Goal: Transaction & Acquisition: Purchase product/service

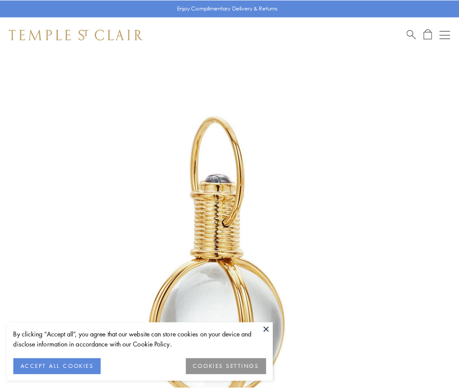
scroll to position [228, 0]
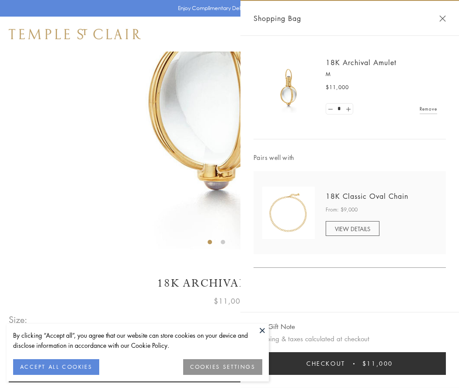
click at [350, 364] on button "Checkout $11,000" at bounding box center [349, 363] width 192 height 23
